Goal: Contribute content

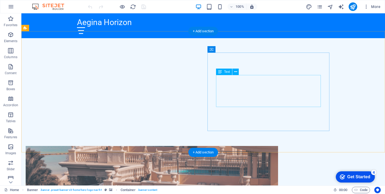
scroll to position [155, 0]
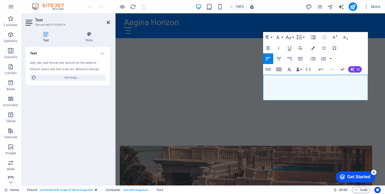
click at [108, 22] on icon at bounding box center [108, 22] width 3 height 4
